Goal: Task Accomplishment & Management: Manage account settings

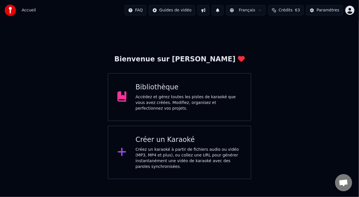
click at [219, 98] on div "Accédez et gérez toutes les pistes de karaoké que vous avez créées. Modifiez, o…" at bounding box center [189, 102] width 106 height 17
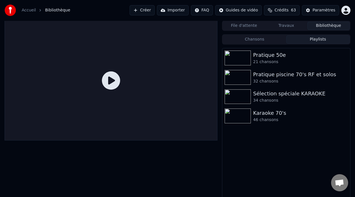
click at [320, 41] on button "Playlists" at bounding box center [317, 39] width 63 height 8
click at [279, 114] on div "Karaoke 70's" at bounding box center [297, 113] width 89 height 8
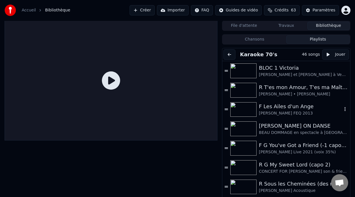
click at [258, 107] on div at bounding box center [244, 109] width 29 height 15
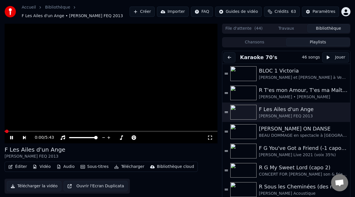
click at [12, 137] on icon at bounding box center [11, 137] width 3 height 3
click at [21, 165] on button "Éditer" at bounding box center [17, 167] width 23 height 8
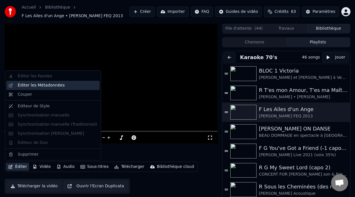
click at [54, 86] on div "Éditer les Métadonnées" at bounding box center [41, 85] width 47 height 6
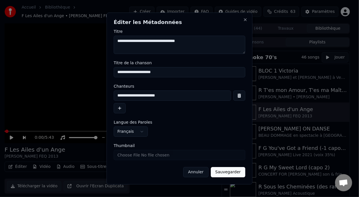
click at [116, 72] on input "**********" at bounding box center [180, 72] width 132 height 10
click at [156, 73] on input "**********" at bounding box center [180, 72] width 132 height 10
type input "**********"
click at [234, 173] on button "Sauvegarder" at bounding box center [228, 172] width 35 height 10
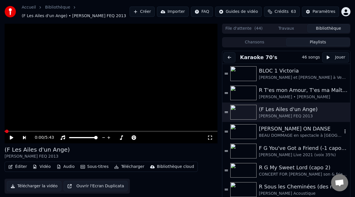
click at [278, 135] on div "BEAU DOMMAGE en spectacle à [GEOGRAPHIC_DATA] 1974" at bounding box center [300, 136] width 83 height 6
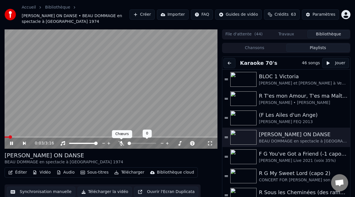
click at [122, 142] on icon at bounding box center [121, 143] width 6 height 5
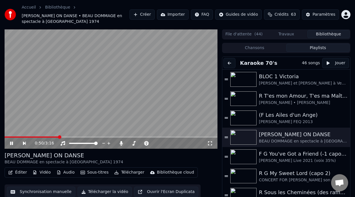
click at [11, 141] on icon at bounding box center [15, 143] width 13 height 5
click at [20, 173] on button "Éditer" at bounding box center [17, 172] width 23 height 8
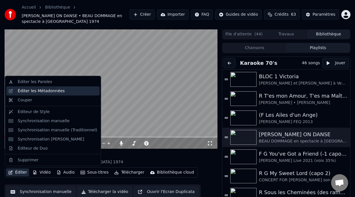
click at [62, 94] on div "Éditer les Métadonnées" at bounding box center [52, 90] width 93 height 9
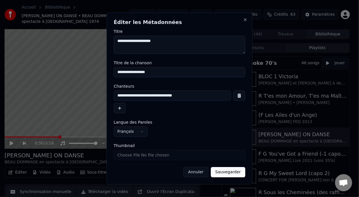
click at [118, 74] on input "**********" at bounding box center [180, 72] width 132 height 10
click at [156, 73] on input "**********" at bounding box center [180, 72] width 132 height 10
type input "**********"
click at [230, 176] on button "Sauvegarder" at bounding box center [228, 172] width 35 height 10
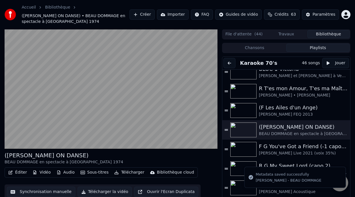
scroll to position [2, 0]
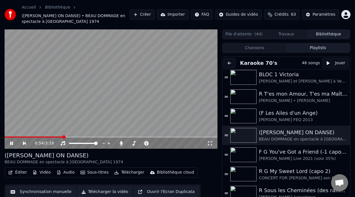
click at [11, 142] on icon at bounding box center [15, 143] width 13 height 5
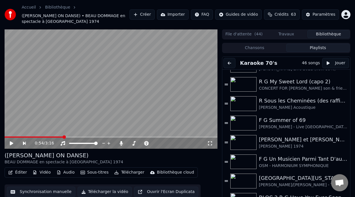
scroll to position [93, 0]
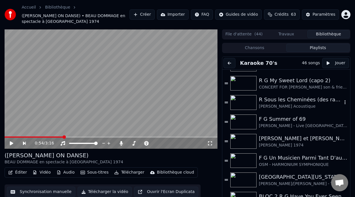
click at [278, 102] on div "R Sous les Cheminées (des raffineries de [GEOGRAPHIC_DATA] où il a grandi)" at bounding box center [300, 100] width 83 height 8
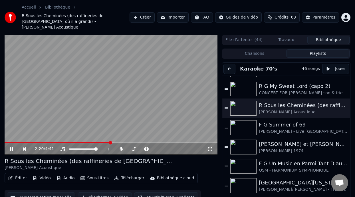
scroll to position [0, 0]
click at [11, 146] on icon at bounding box center [15, 148] width 13 height 5
click at [278, 140] on div "[PERSON_NAME] et [PERSON_NAME]" at bounding box center [300, 144] width 83 height 8
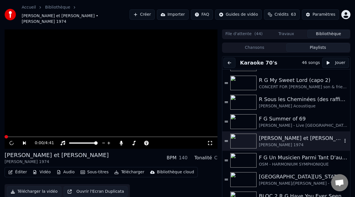
scroll to position [0, 0]
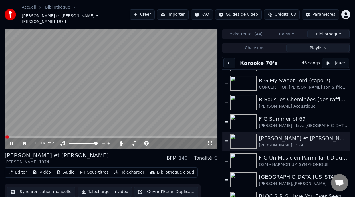
click at [22, 168] on button "Éditer" at bounding box center [17, 172] width 23 height 8
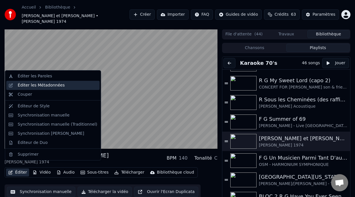
click at [55, 84] on div "Éditer les Métadonnées" at bounding box center [41, 85] width 47 height 6
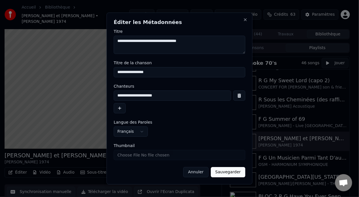
click at [118, 73] on input "**********" at bounding box center [180, 72] width 132 height 10
click at [151, 72] on input "**********" at bounding box center [180, 72] width 132 height 10
type input "**********"
click at [232, 173] on button "Sauvegarder" at bounding box center [228, 172] width 35 height 10
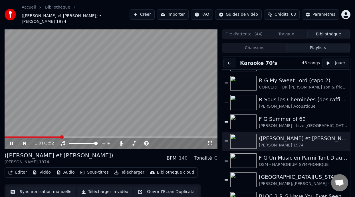
click at [12, 142] on icon at bounding box center [11, 143] width 3 height 3
click at [279, 123] on div "[PERSON_NAME] - Live [GEOGRAPHIC_DATA][PERSON_NAME] 2024" at bounding box center [300, 126] width 83 height 6
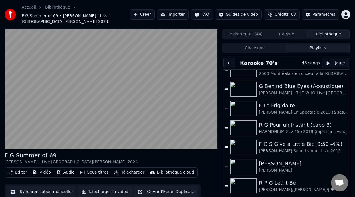
scroll to position [283, 0]
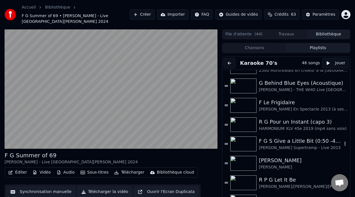
click at [279, 142] on div "F G S Give a Little Bit (0:50 -4%)" at bounding box center [300, 141] width 83 height 8
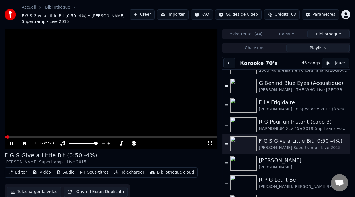
click at [21, 171] on button "Éditer" at bounding box center [17, 172] width 23 height 8
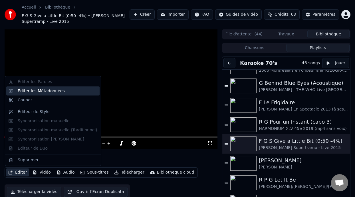
click at [59, 93] on div "Éditer les Métadonnées" at bounding box center [58, 91] width 80 height 6
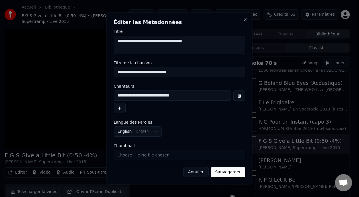
click at [118, 72] on input "**********" at bounding box center [180, 72] width 132 height 10
type input "**********"
click at [233, 174] on button "Sauvegarder" at bounding box center [228, 172] width 35 height 10
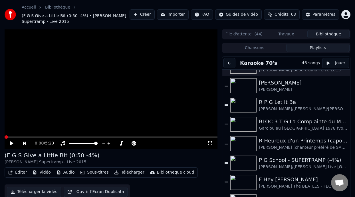
scroll to position [360, 0]
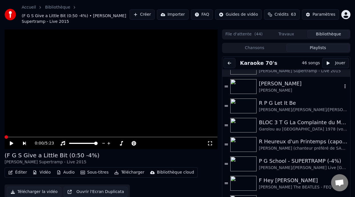
click at [266, 86] on div "[PERSON_NAME]" at bounding box center [300, 84] width 83 height 8
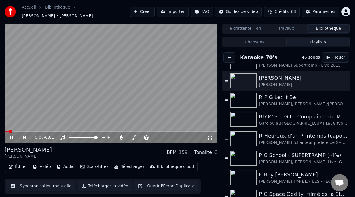
click at [25, 131] on span at bounding box center [111, 131] width 213 height 1
click at [39, 131] on span at bounding box center [111, 131] width 213 height 1
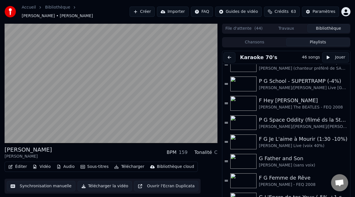
scroll to position [449, 0]
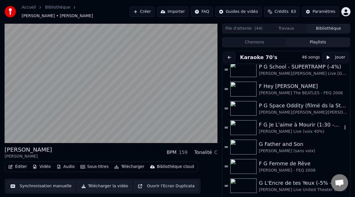
click at [271, 128] on div "F G Je L'aime à Mourir (1:30 -10%)" at bounding box center [300, 125] width 83 height 8
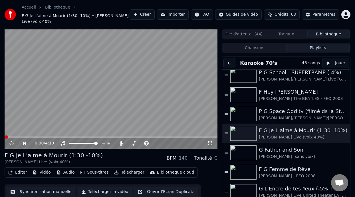
click at [18, 172] on button "Éditer" at bounding box center [17, 172] width 23 height 8
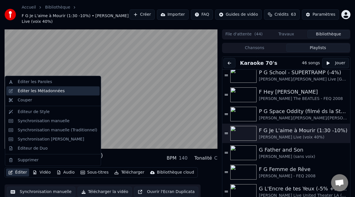
click at [50, 90] on div "Éditer les Métadonnées" at bounding box center [41, 91] width 47 height 6
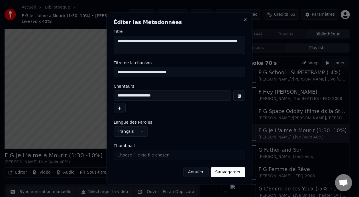
click at [116, 72] on input "**********" at bounding box center [180, 72] width 132 height 10
type input "**********"
click at [236, 170] on button "Sauvegarder" at bounding box center [228, 172] width 35 height 10
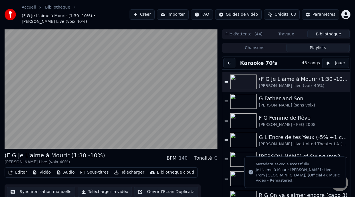
scroll to position [494, 0]
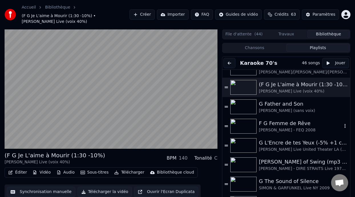
click at [266, 126] on div "F G Femme de Rêve" at bounding box center [300, 123] width 83 height 8
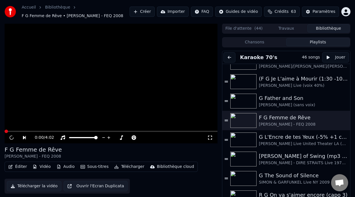
click at [20, 165] on button "Éditer" at bounding box center [17, 167] width 23 height 8
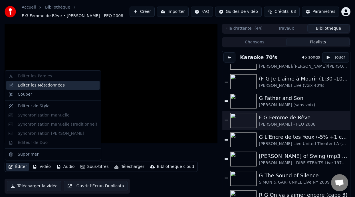
click at [47, 85] on div "Éditer les Métadonnées" at bounding box center [41, 85] width 47 height 6
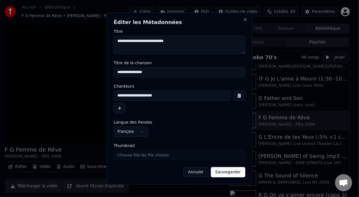
click at [117, 71] on input "**********" at bounding box center [180, 72] width 132 height 10
click at [155, 72] on input "**********" at bounding box center [180, 72] width 132 height 10
type input "**********"
click at [236, 171] on button "Sauvegarder" at bounding box center [228, 172] width 35 height 10
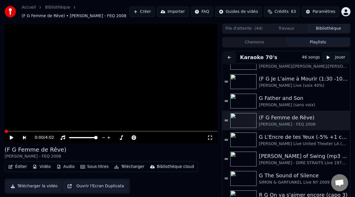
click at [11, 137] on icon at bounding box center [11, 138] width 3 height 4
click at [287, 139] on div "G L'Encre de tes Yeux (-5% +1 capo 3)" at bounding box center [300, 137] width 83 height 8
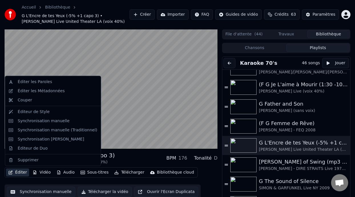
click at [19, 170] on button "Éditer" at bounding box center [17, 172] width 23 height 8
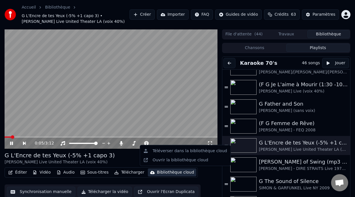
click at [207, 184] on div "Éditer Vidéo Audio Sous-titres Télécharger Bibliothèque cloud Synchronisation m…" at bounding box center [111, 183] width 213 height 32
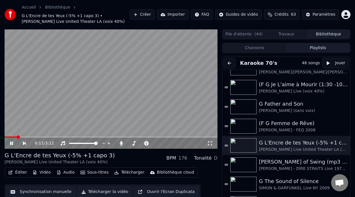
click at [11, 142] on icon at bounding box center [15, 143] width 13 height 5
click at [276, 183] on div "G The Sound of Silence" at bounding box center [300, 181] width 83 height 8
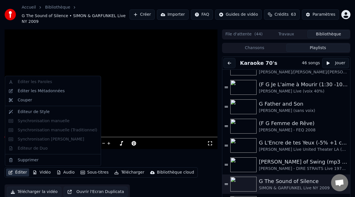
click at [20, 172] on button "Éditer" at bounding box center [17, 172] width 23 height 8
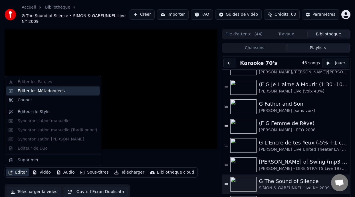
click at [30, 91] on div "Éditer les Métadonnées" at bounding box center [41, 91] width 47 height 6
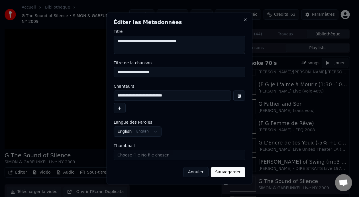
click at [119, 72] on input "**********" at bounding box center [180, 72] width 132 height 10
click at [160, 72] on input "**********" at bounding box center [180, 72] width 132 height 10
type input "**********"
click at [233, 173] on button "Sauvegarder" at bounding box center [228, 172] width 35 height 10
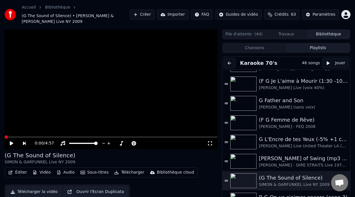
scroll to position [501, 0]
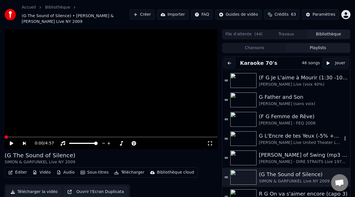
click at [291, 138] on div "G L'Encre de tes Yeux (-5% +1 capo 3)" at bounding box center [300, 136] width 83 height 8
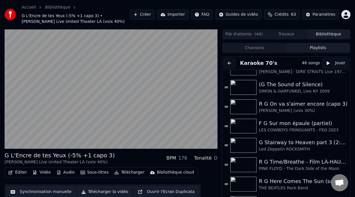
scroll to position [588, 0]
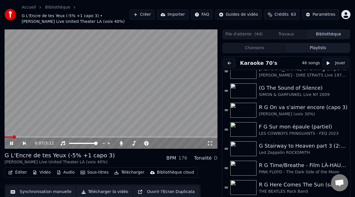
click at [211, 143] on icon at bounding box center [210, 143] width 6 height 5
click at [11, 143] on icon at bounding box center [11, 143] width 3 height 3
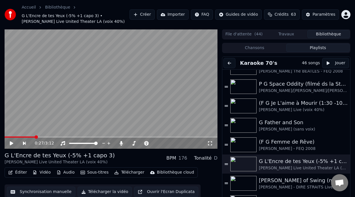
scroll to position [473, 0]
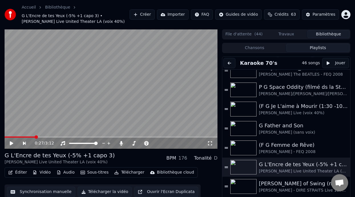
click at [210, 142] on icon at bounding box center [210, 143] width 6 height 5
click at [12, 142] on icon at bounding box center [15, 143] width 13 height 5
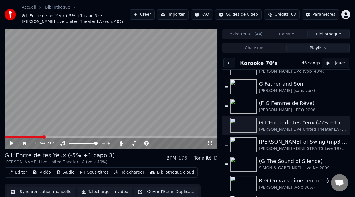
scroll to position [513, 0]
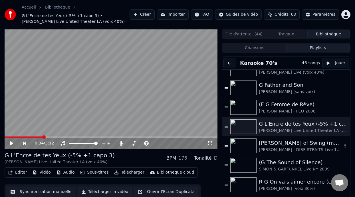
click at [294, 144] on div "[PERSON_NAME] of Swing (mp3 sans voix ni guitares à TESTER)" at bounding box center [300, 143] width 83 height 8
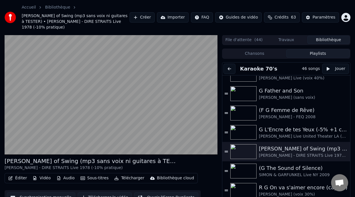
drag, startPoint x: 350, startPoint y: 154, endPoint x: 352, endPoint y: 148, distance: 5.8
click at [352, 148] on div "[PERSON_NAME] of Swing (mp3 sans voix ni guitares à TESTER) [PERSON_NAME] - DIR…" at bounding box center [177, 127] width 355 height 185
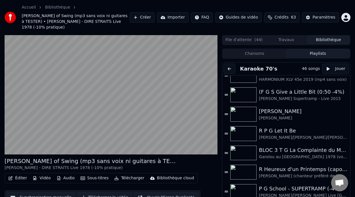
scroll to position [315, 0]
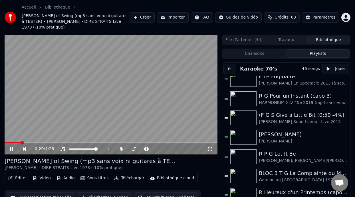
click at [12, 147] on icon at bounding box center [11, 148] width 3 height 3
click at [278, 138] on div "[PERSON_NAME]" at bounding box center [300, 141] width 83 height 6
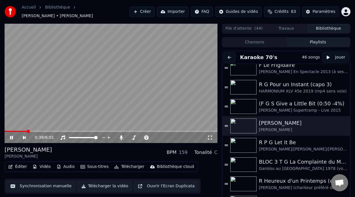
click at [27, 131] on span at bounding box center [111, 131] width 213 height 1
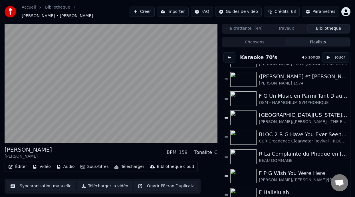
scroll to position [141, 0]
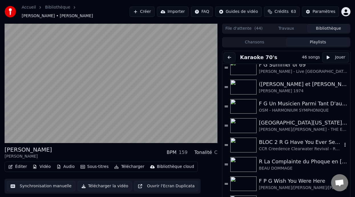
click at [272, 144] on div "BLOC 2 R G Have You Ever Seen the Rain ON DANSE" at bounding box center [300, 142] width 83 height 8
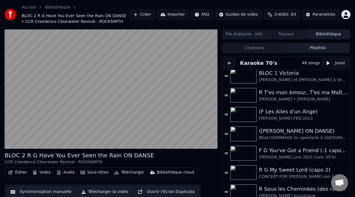
scroll to position [0, 0]
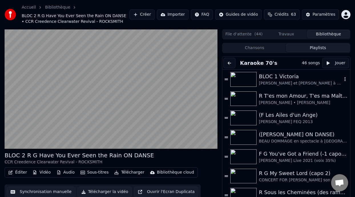
click at [296, 78] on div "BLOC 1 Victoria" at bounding box center [300, 76] width 83 height 8
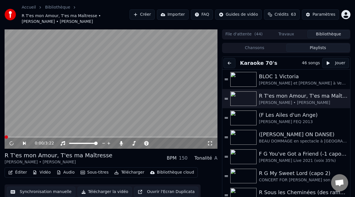
click at [9, 139] on div "0:00 / 3:22" at bounding box center [111, 143] width 213 height 11
click at [10, 142] on icon at bounding box center [11, 143] width 3 height 3
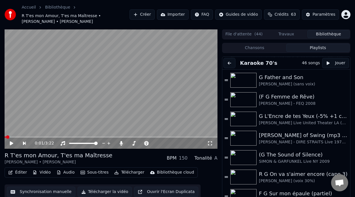
scroll to position [520, 0]
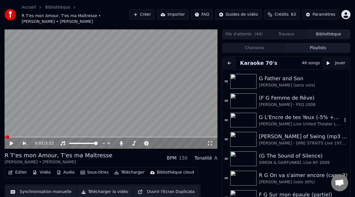
click at [270, 120] on div "G L'Encre de tes Yeux (-5% +1 capo 3)" at bounding box center [300, 117] width 83 height 8
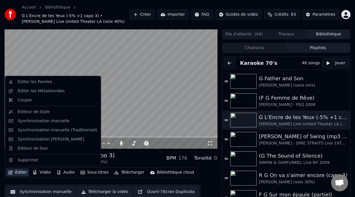
click at [18, 173] on button "Éditer" at bounding box center [17, 172] width 23 height 8
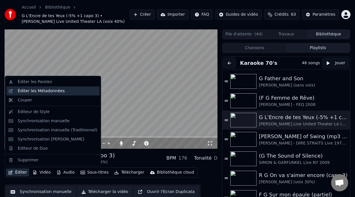
click at [44, 92] on div "Éditer les Métadonnées" at bounding box center [41, 91] width 47 height 6
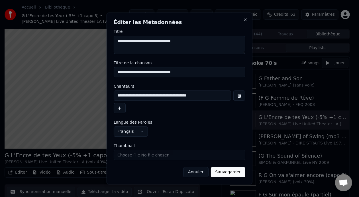
click at [117, 73] on input "**********" at bounding box center [180, 72] width 132 height 10
type input "**********"
click at [233, 173] on button "Sauvegarder" at bounding box center [228, 172] width 35 height 10
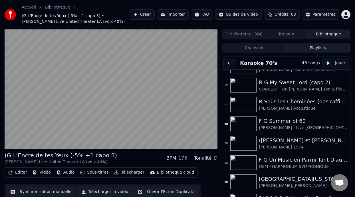
scroll to position [85, 0]
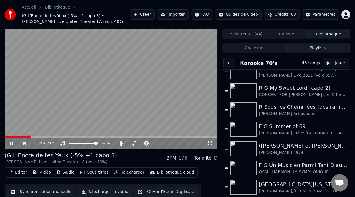
click at [11, 142] on icon at bounding box center [11, 143] width 3 height 3
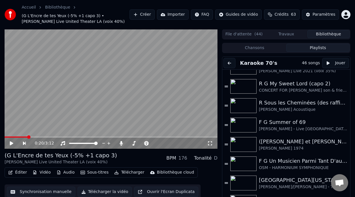
scroll to position [93, 0]
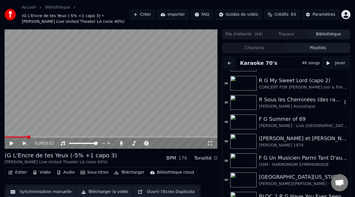
click at [294, 100] on div "R Sous les Cheminées (des raffineries de [GEOGRAPHIC_DATA] où il a grandi)" at bounding box center [300, 100] width 83 height 8
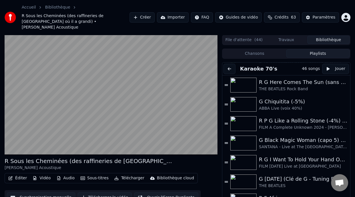
scroll to position [706, 0]
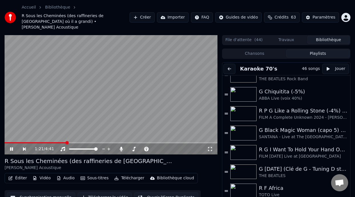
click at [10, 147] on icon at bounding box center [11, 148] width 3 height 3
click at [6, 142] on span at bounding box center [5, 142] width 1 height 1
click at [12, 147] on icon at bounding box center [11, 149] width 3 height 4
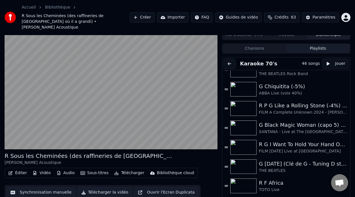
scroll to position [0, 0]
